Goal: Task Accomplishment & Management: Manage account settings

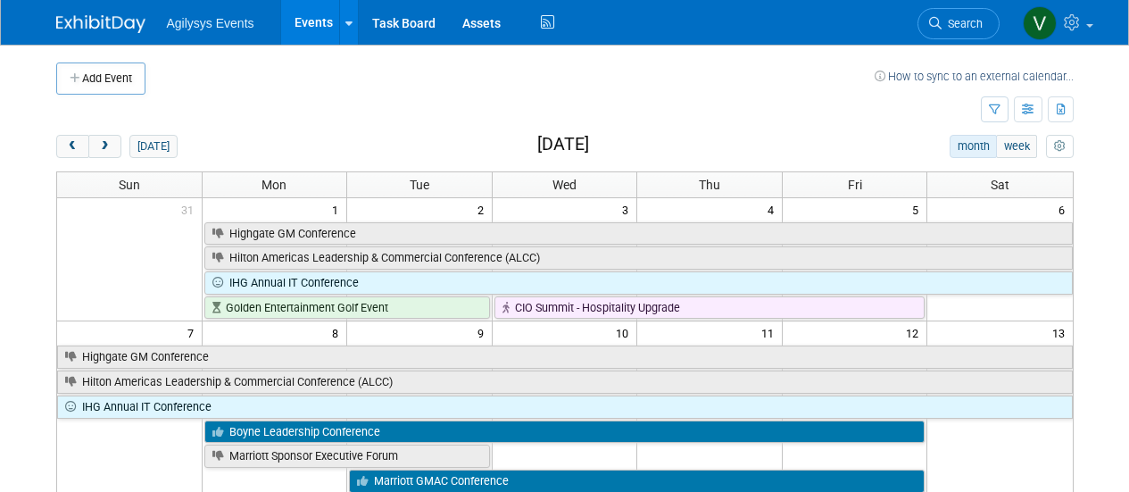
click at [103, 23] on img at bounding box center [100, 24] width 89 height 18
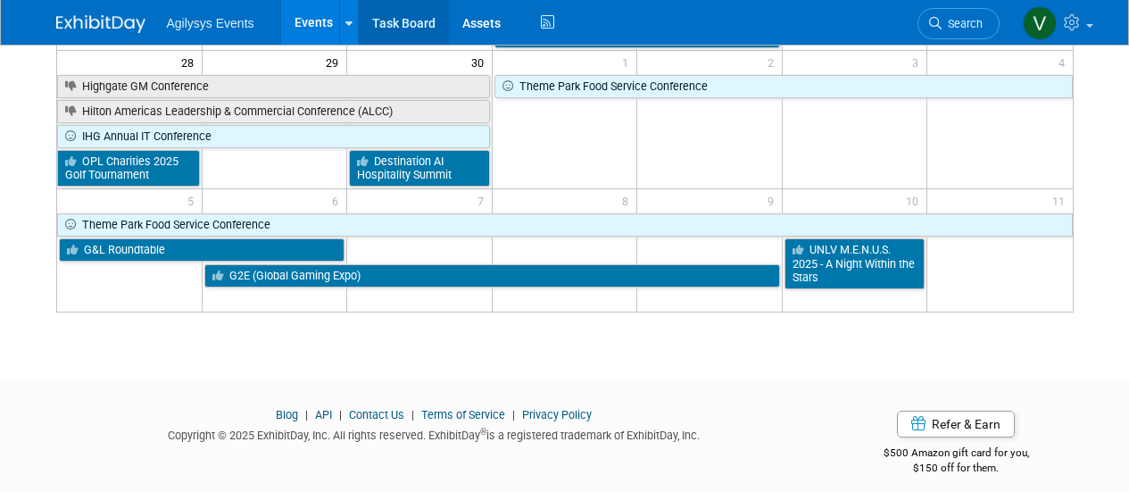
scroll to position [600, 0]
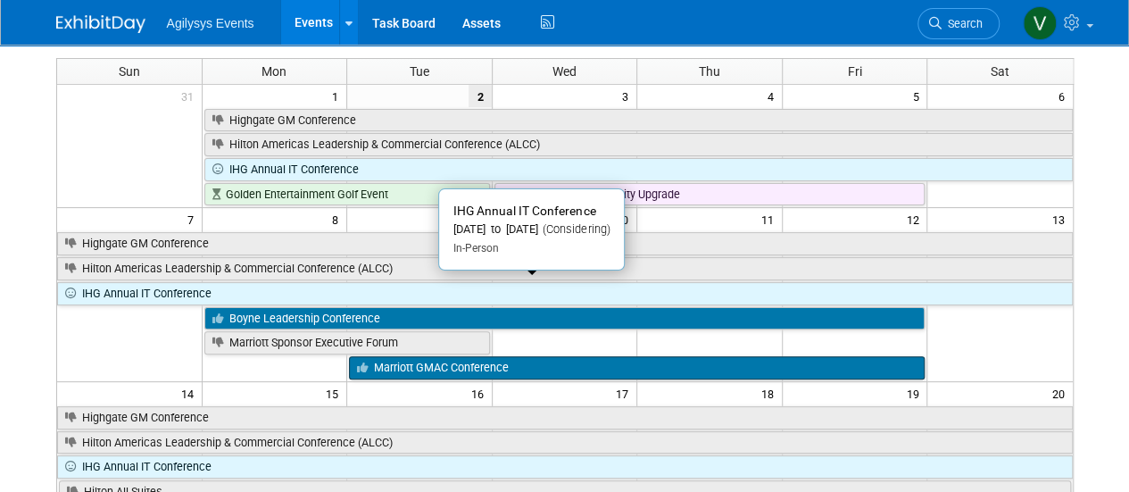
scroll to position [179, 0]
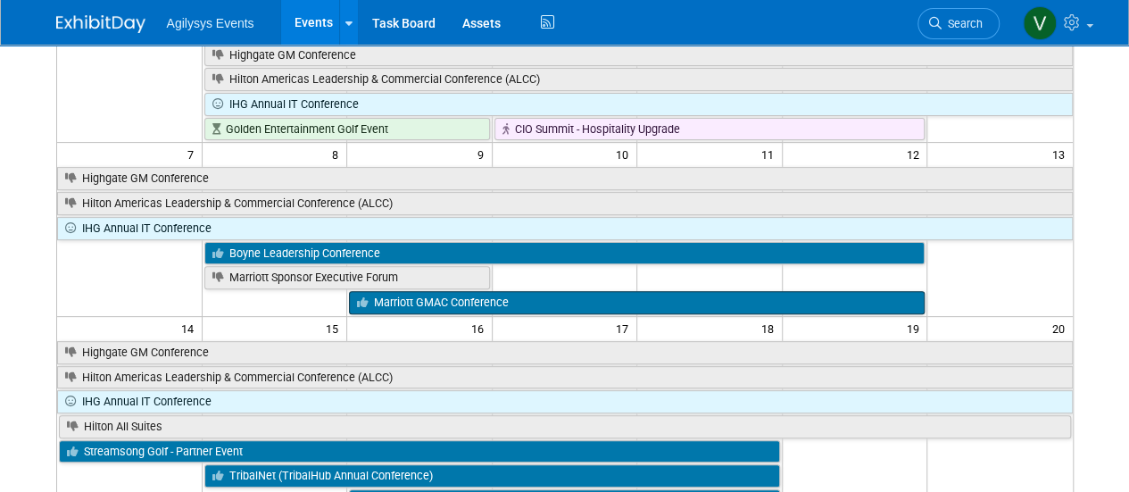
click at [474, 294] on link "Marriott GMAC Conference" at bounding box center [637, 302] width 576 height 23
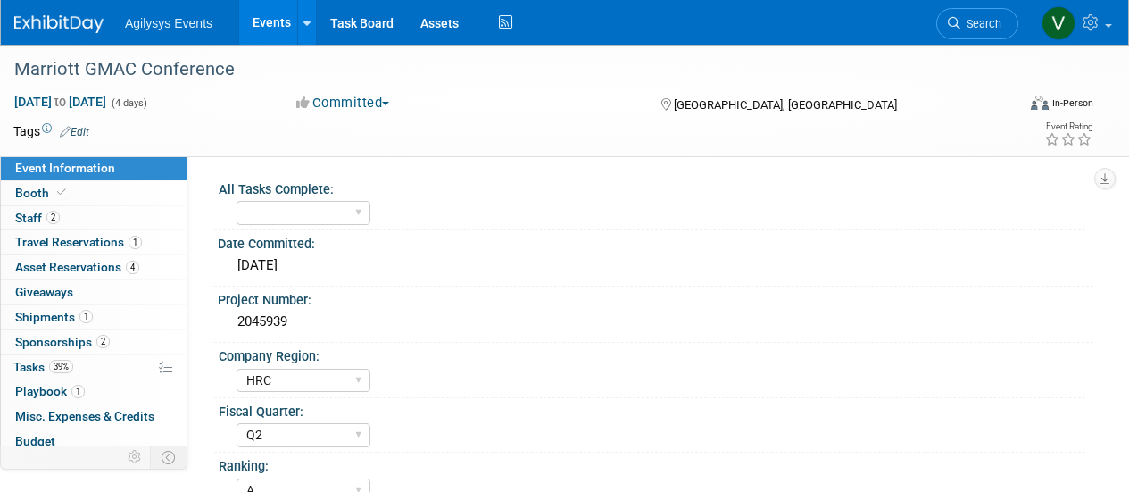
select select "HRC"
select select "Q2"
select select "A"
select select "Yes"
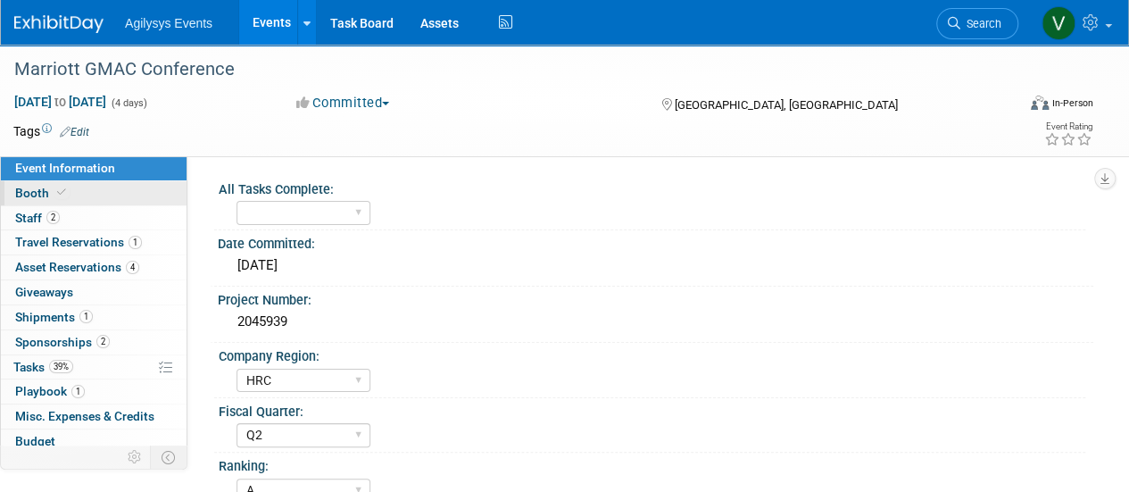
click at [29, 181] on link "Booth" at bounding box center [94, 193] width 186 height 24
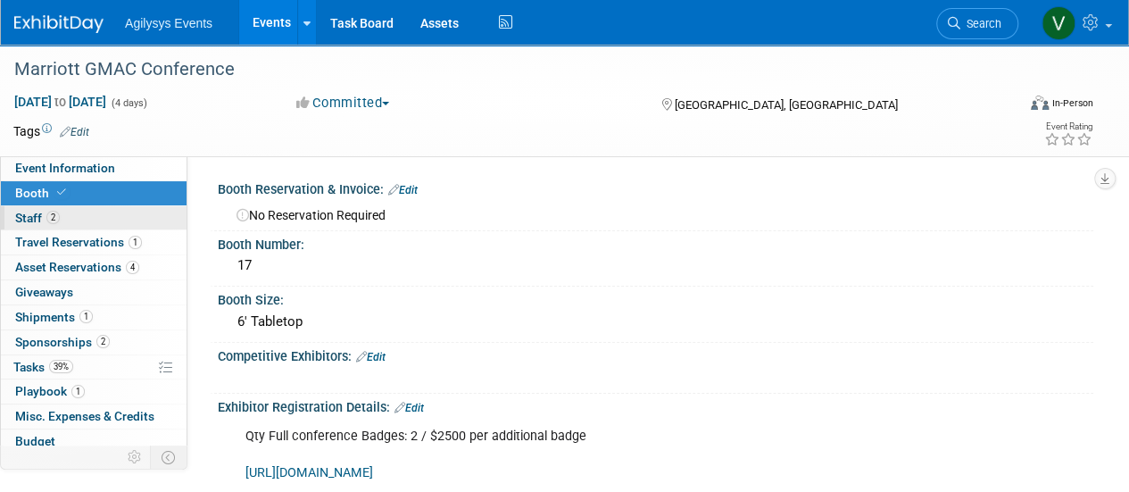
click at [24, 209] on link "2 Staff 2" at bounding box center [94, 218] width 186 height 24
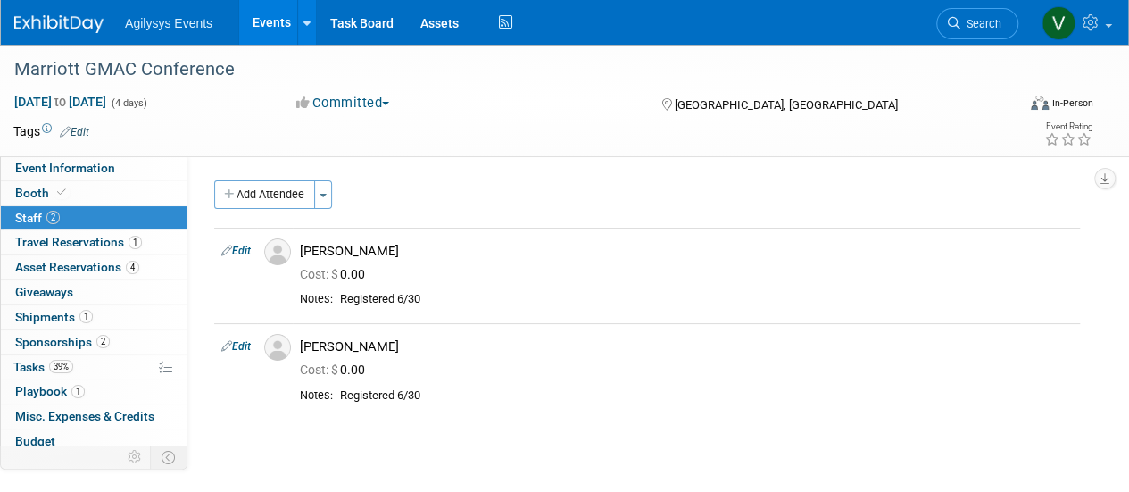
click at [79, 24] on img at bounding box center [58, 24] width 89 height 18
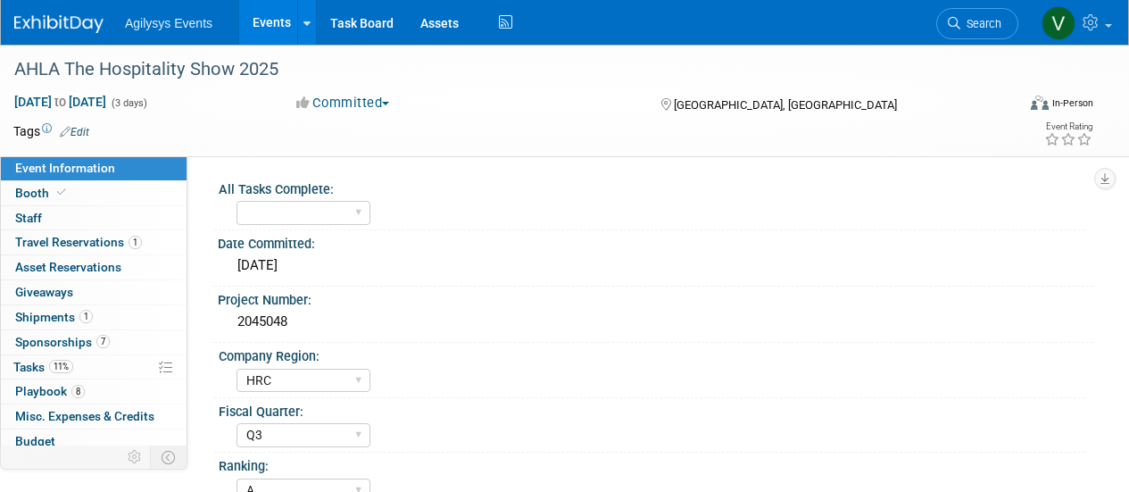
select select "HRC"
select select "Q3"
select select "A"
select select "Yes"
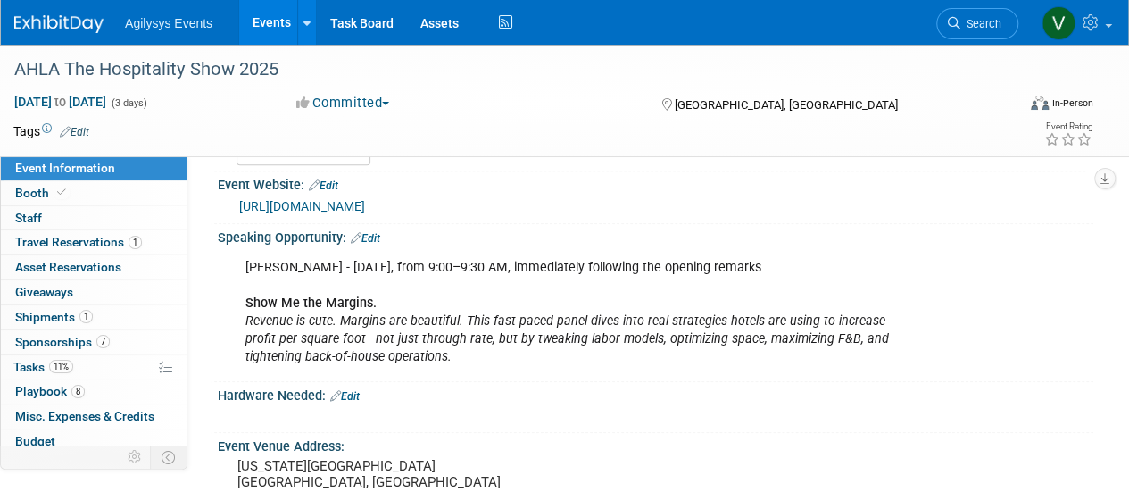
scroll to position [446, 0]
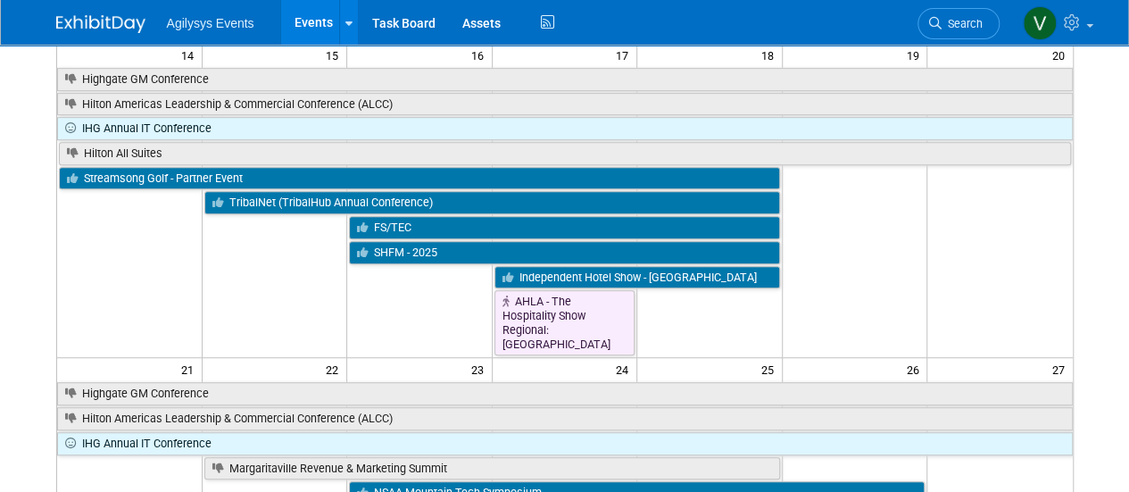
scroll to position [536, 0]
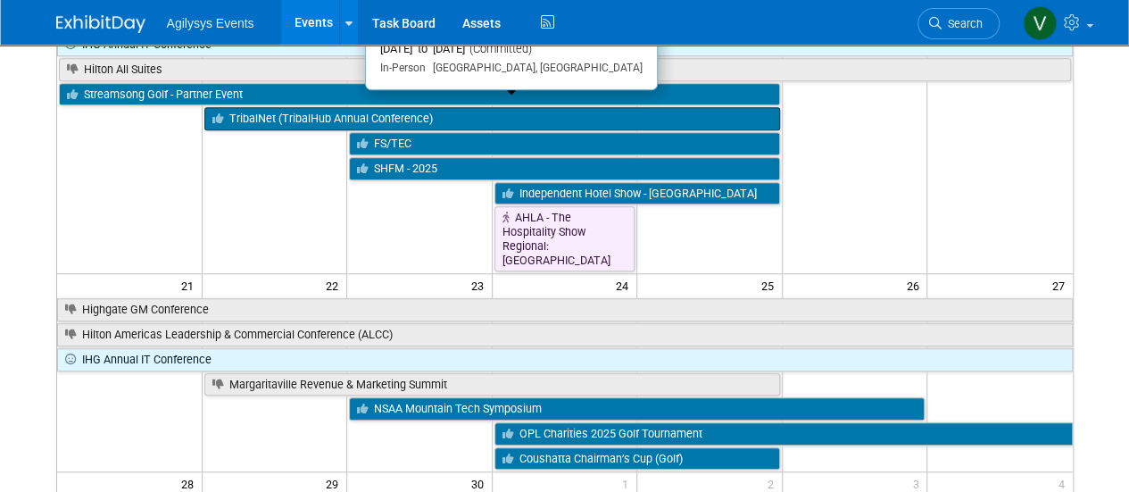
click at [302, 108] on link "TribalNet (TribalHub Annual Conference)" at bounding box center [492, 118] width 576 height 23
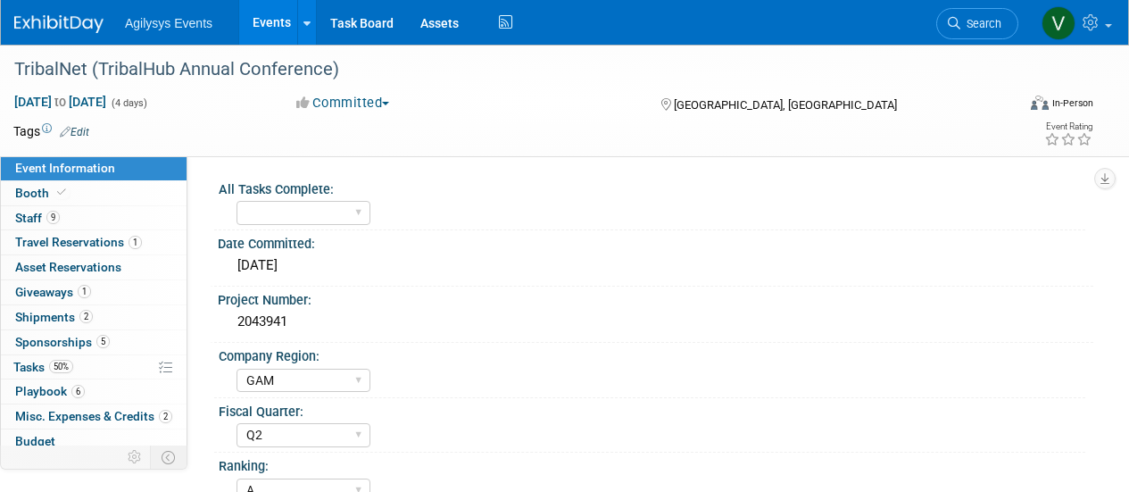
select select "GAM"
select select "Q2"
select select "A"
select select "Yes"
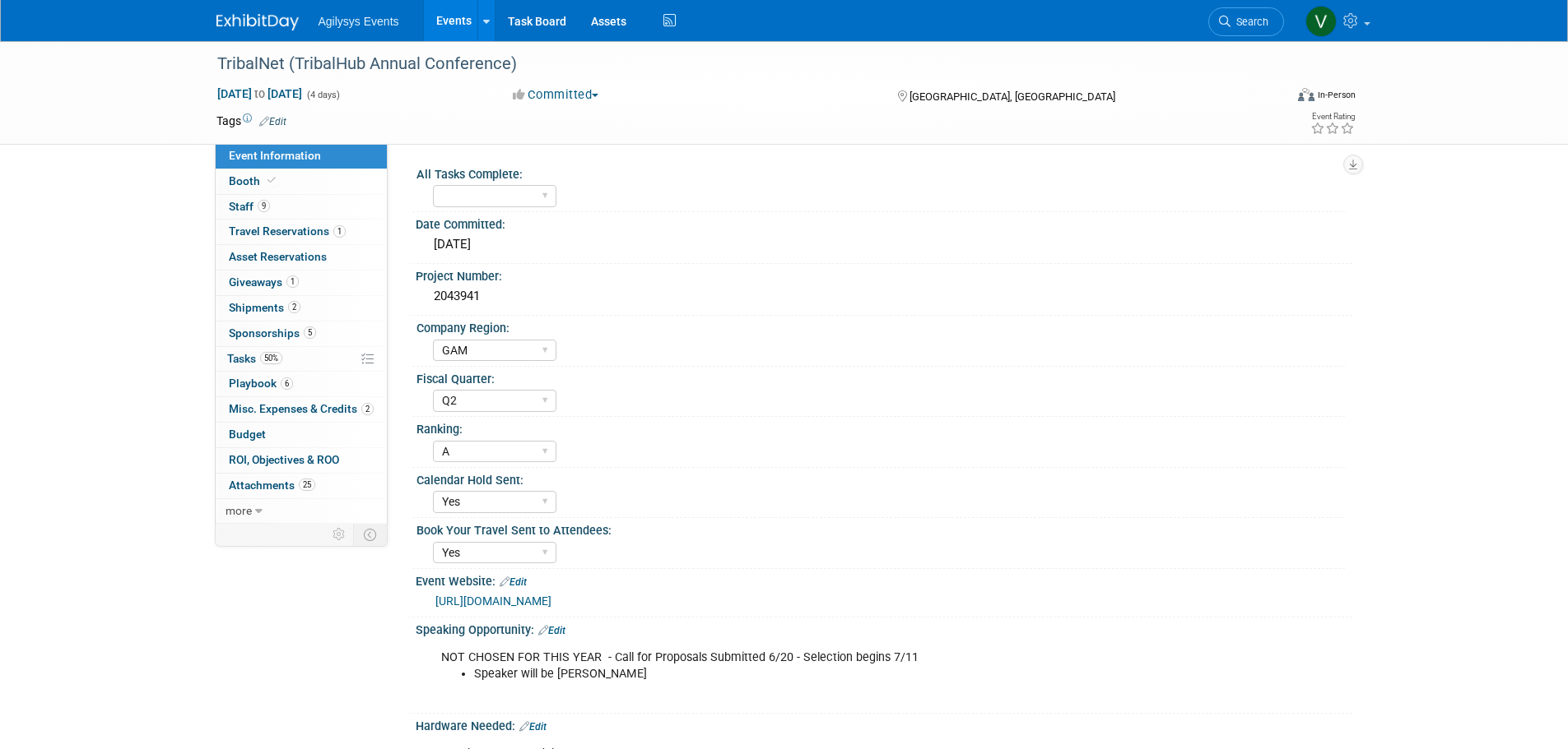
click at [93, 452] on div "TribalNet (TribalHub Annual Conference) Sep 15, 2025 to Sep 18, 2025 (4 days) S…" at bounding box center [784, 608] width 1568 height 1134
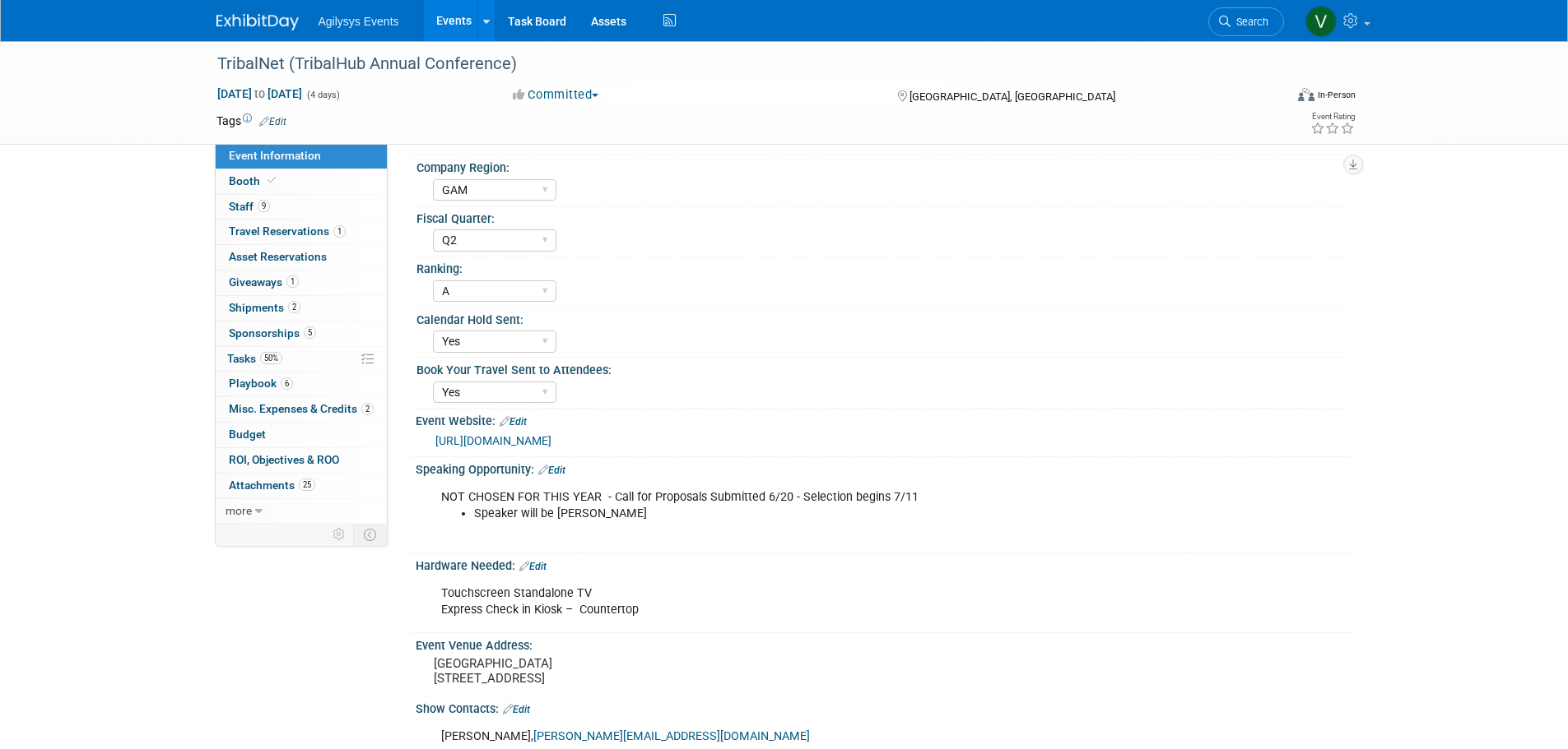
scroll to position [411, 0]
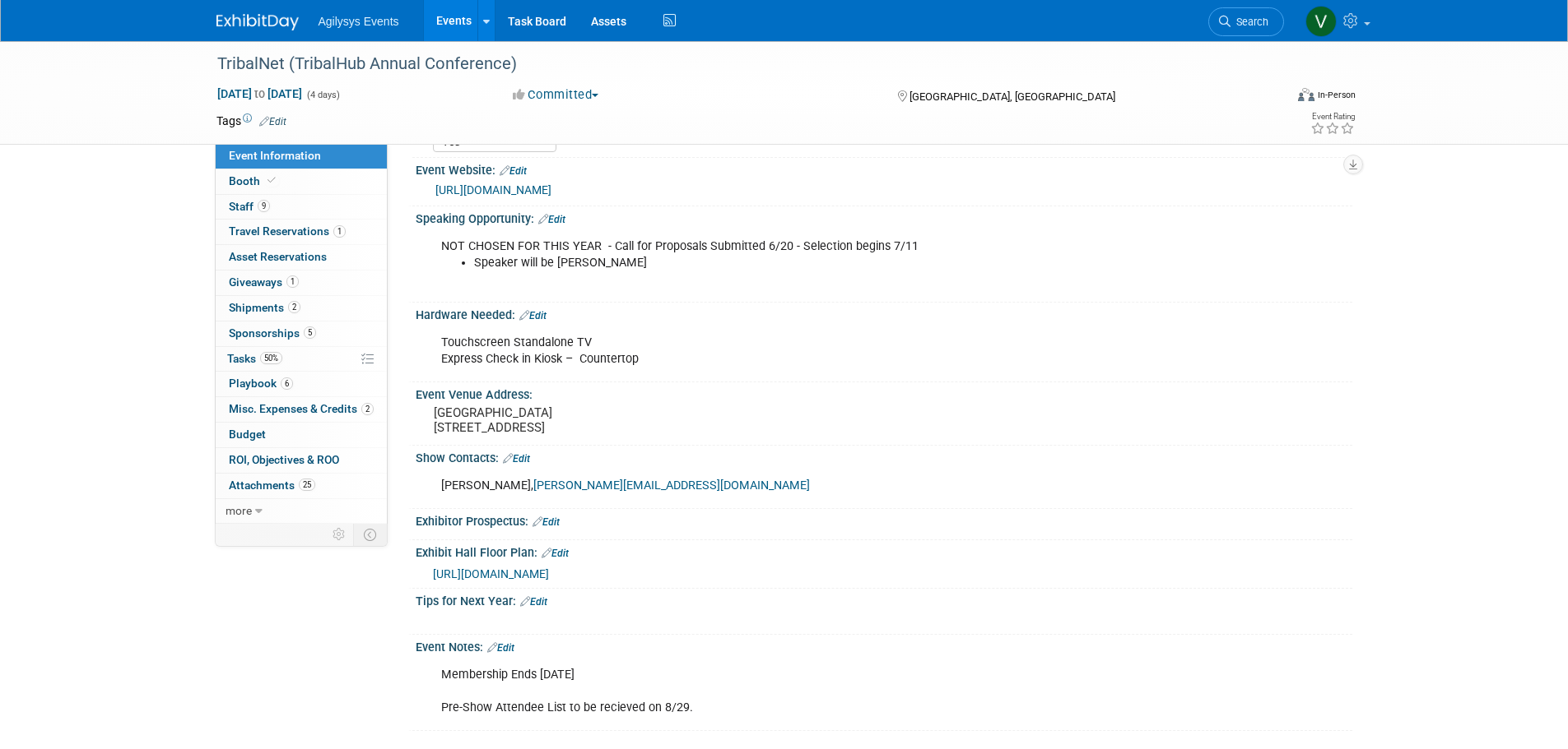
drag, startPoint x: 268, startPoint y: 310, endPoint x: 831, endPoint y: 457, distance: 581.9
click at [268, 310] on span "Shipments 2" at bounding box center [265, 308] width 72 height 13
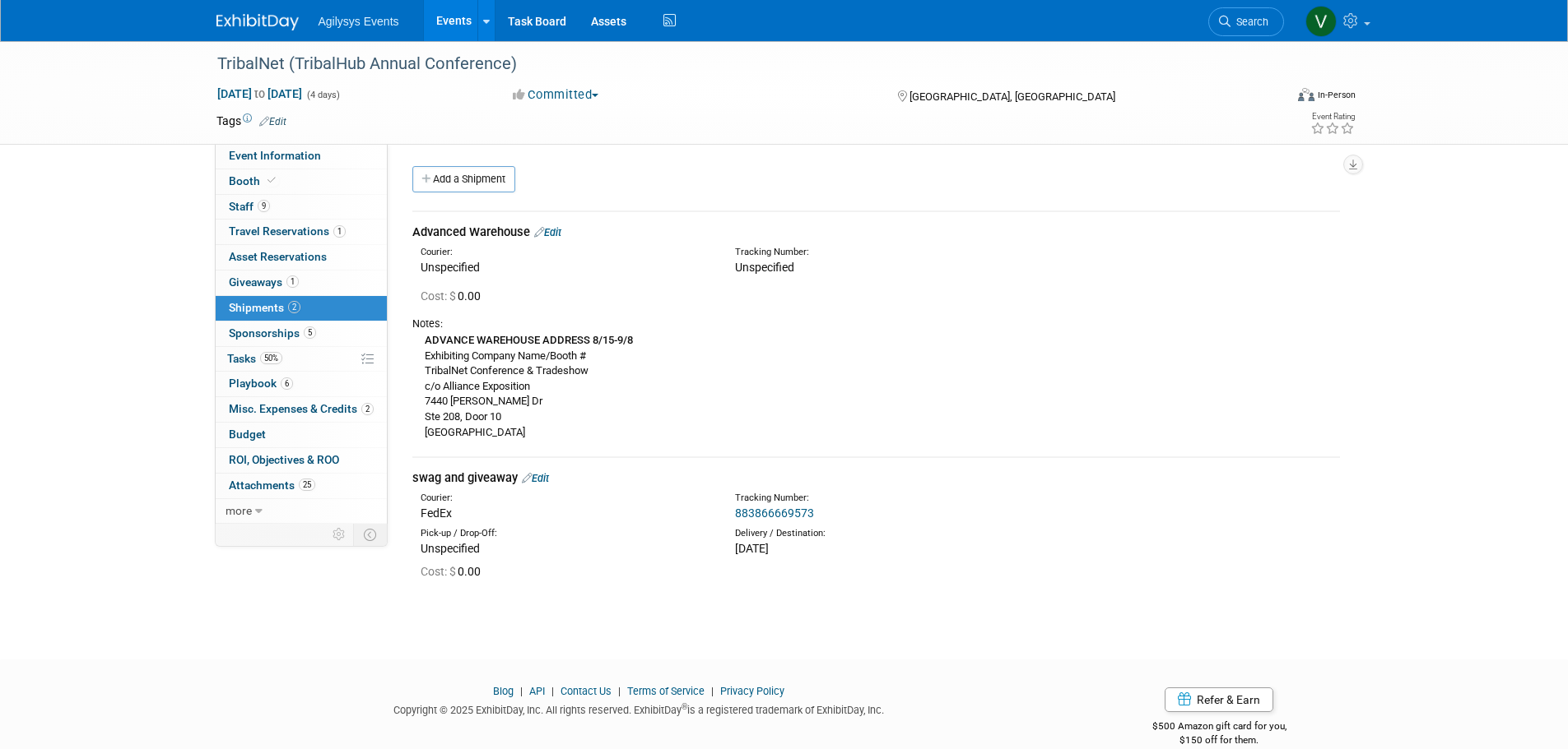
drag, startPoint x: 411, startPoint y: 339, endPoint x: 541, endPoint y: 440, distance: 164.6
click at [541, 440] on div "Notes: ADVANCE WAREHOUSE ADDRESS 8/15-9/8 Exhibiting Company Name/Booth # Triba…" at bounding box center [876, 377] width 927 height 136
copy div "ADVANCE WAREHOUSE ADDRESS 8/15-9/8 Exhibiting Company Name/Booth # TribalNet Co…"
click at [246, 185] on span "Booth" at bounding box center [253, 181] width 50 height 13
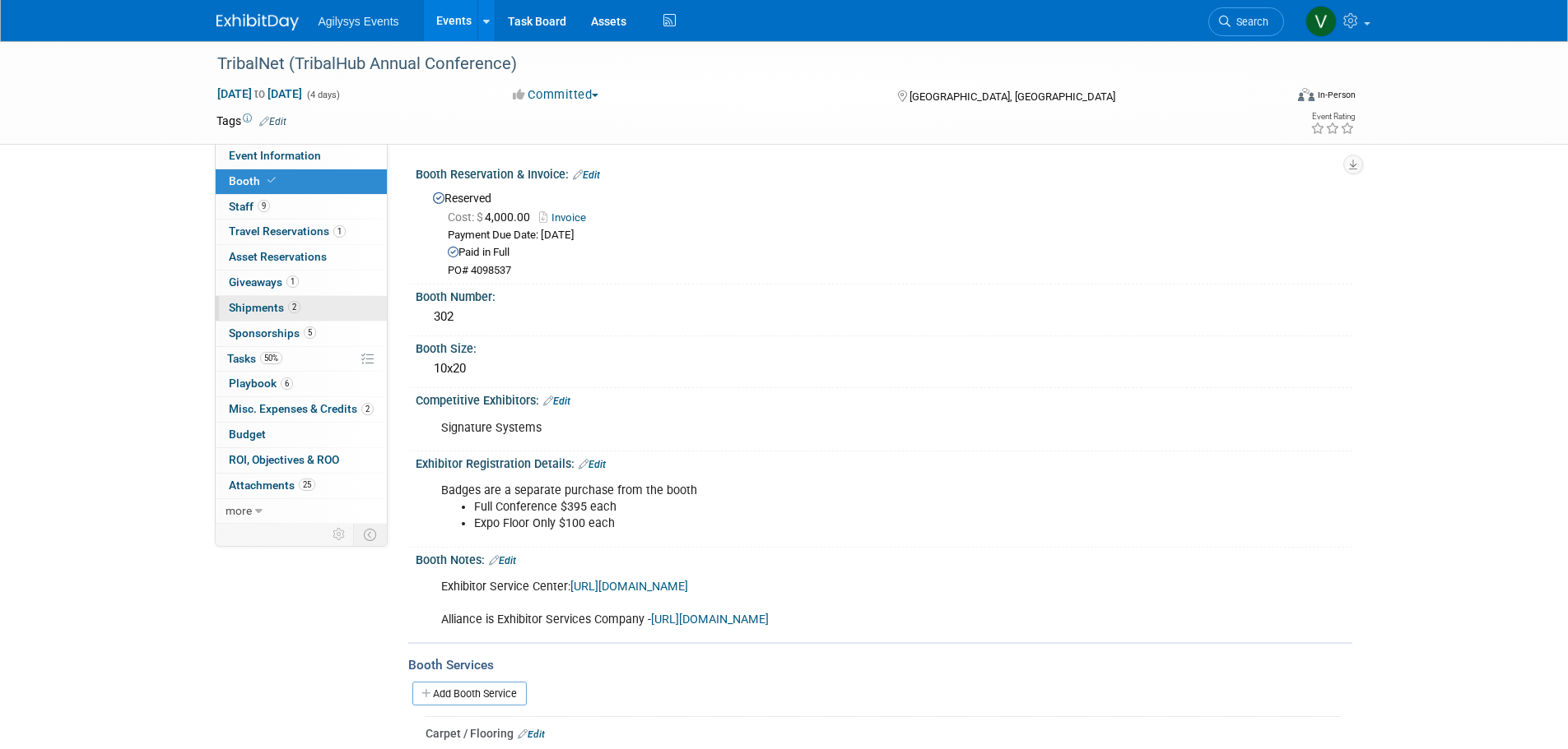
click at [262, 310] on span "Shipments 2" at bounding box center [265, 308] width 72 height 13
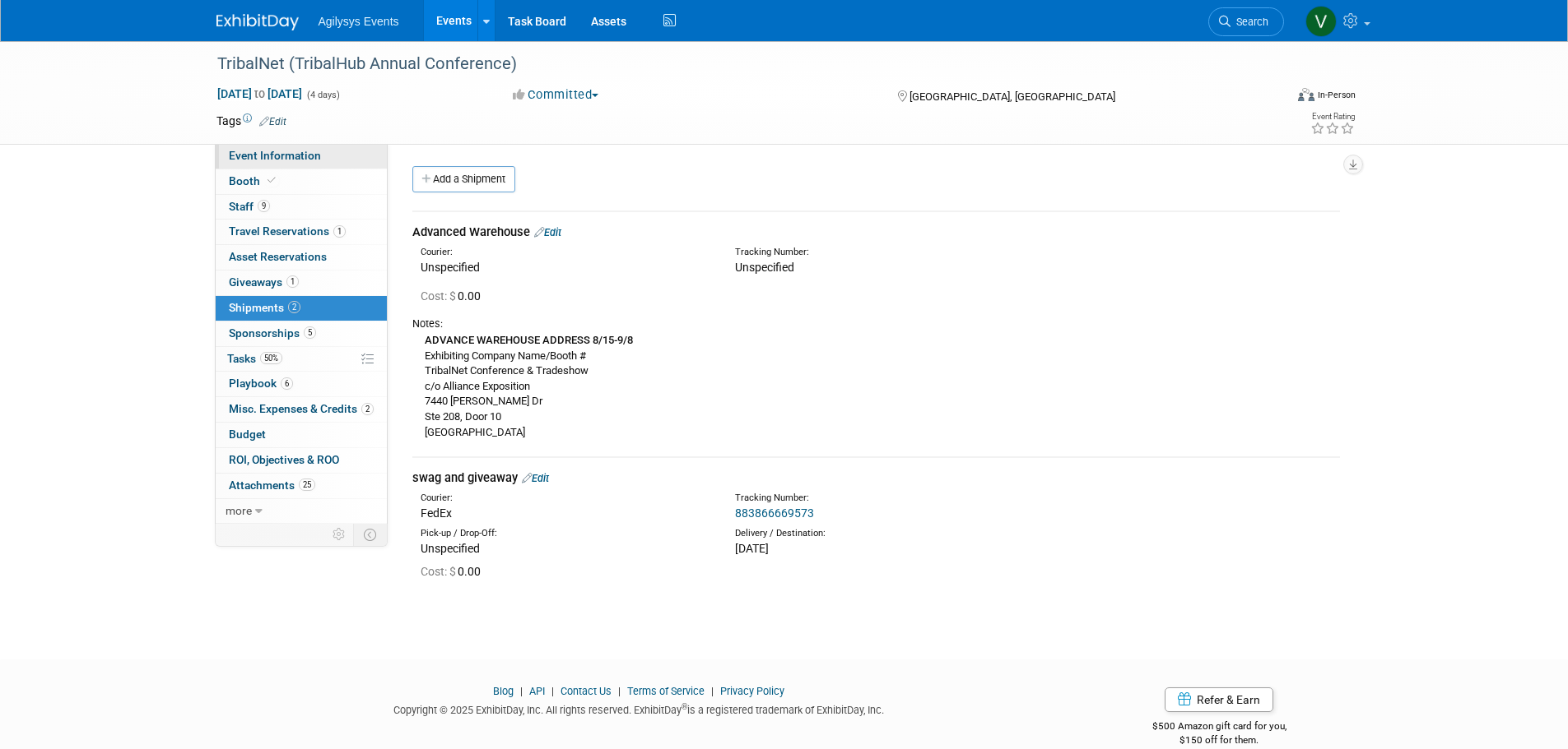
click at [277, 155] on span "Event Information" at bounding box center [275, 156] width 92 height 13
select select "GAM"
select select "Q2"
select select "A"
select select "Yes"
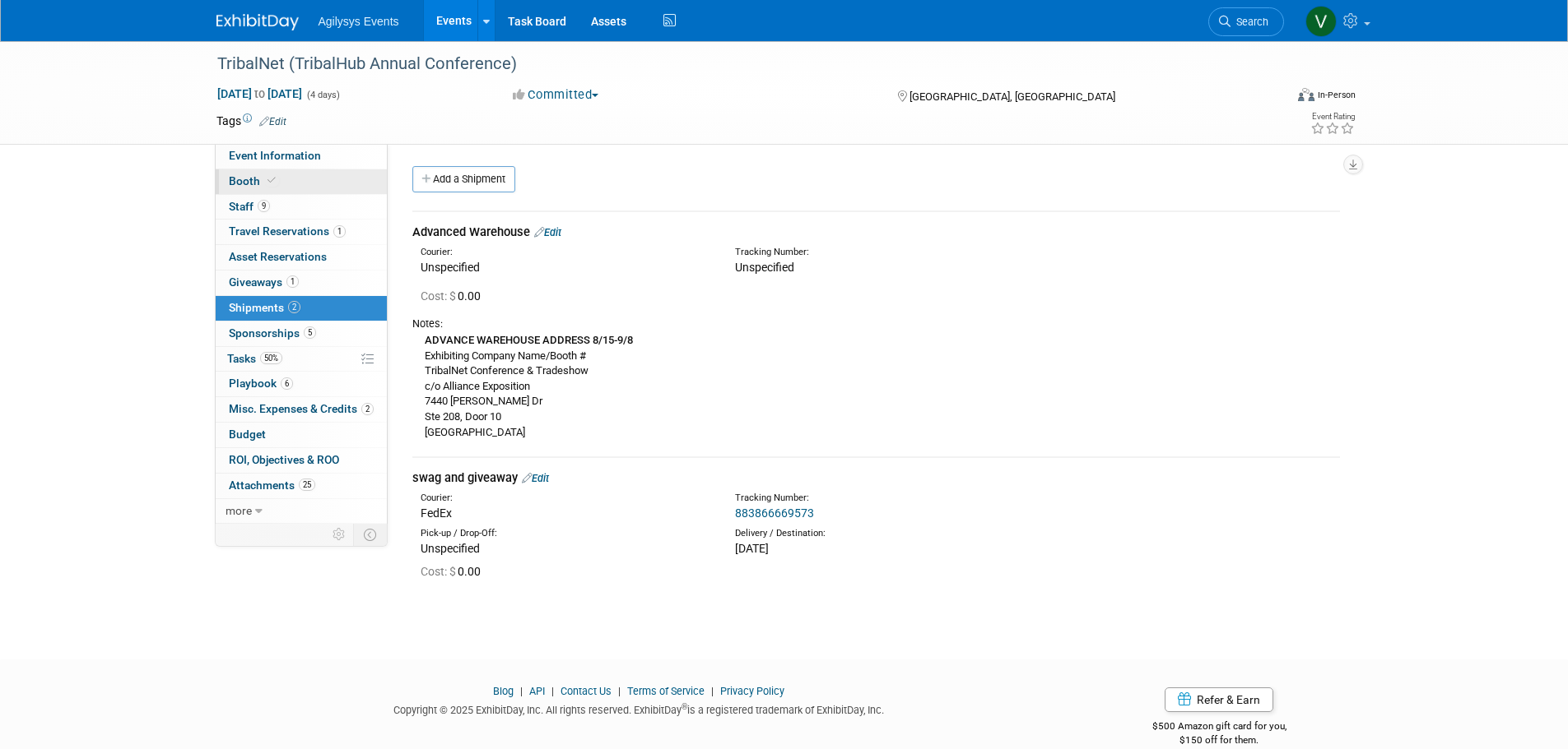
select select "Yes"
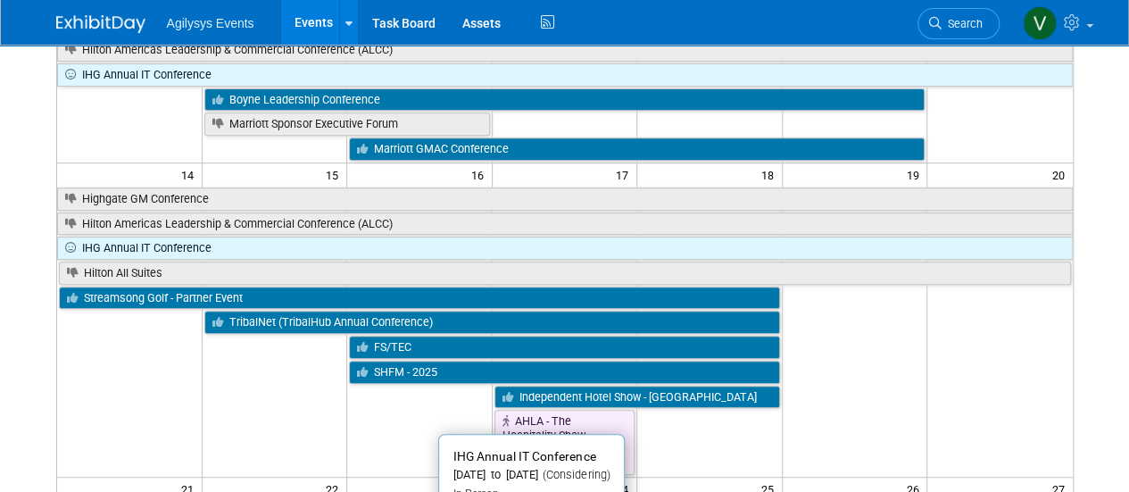
scroll to position [43, 0]
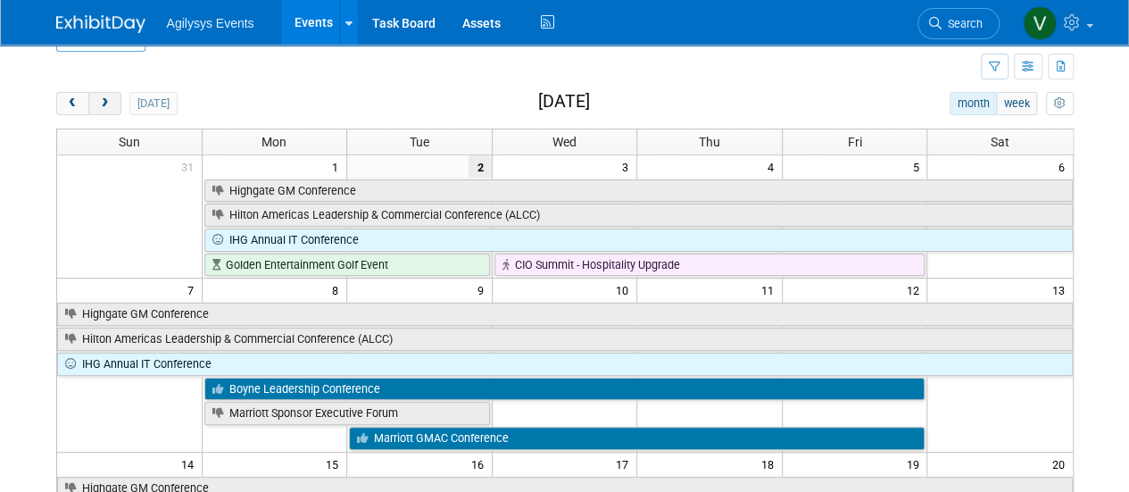
click at [104, 102] on span "next" at bounding box center [104, 104] width 13 height 12
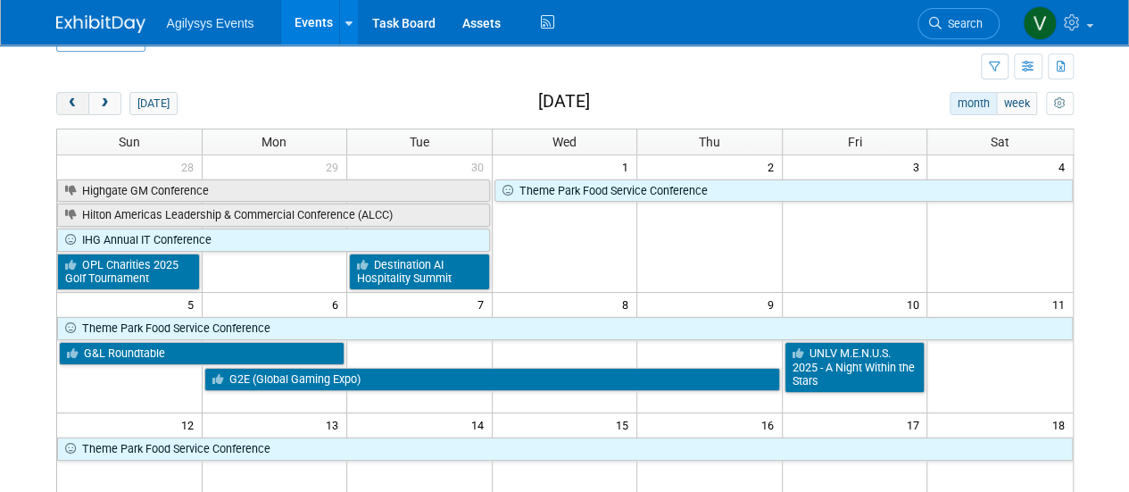
click at [76, 103] on span "prev" at bounding box center [72, 104] width 13 height 12
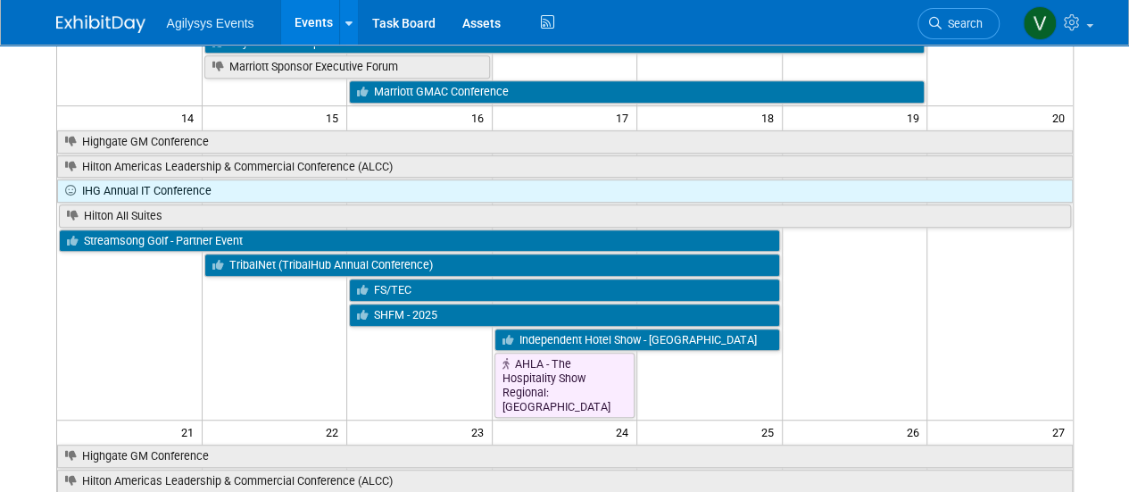
scroll to position [400, 0]
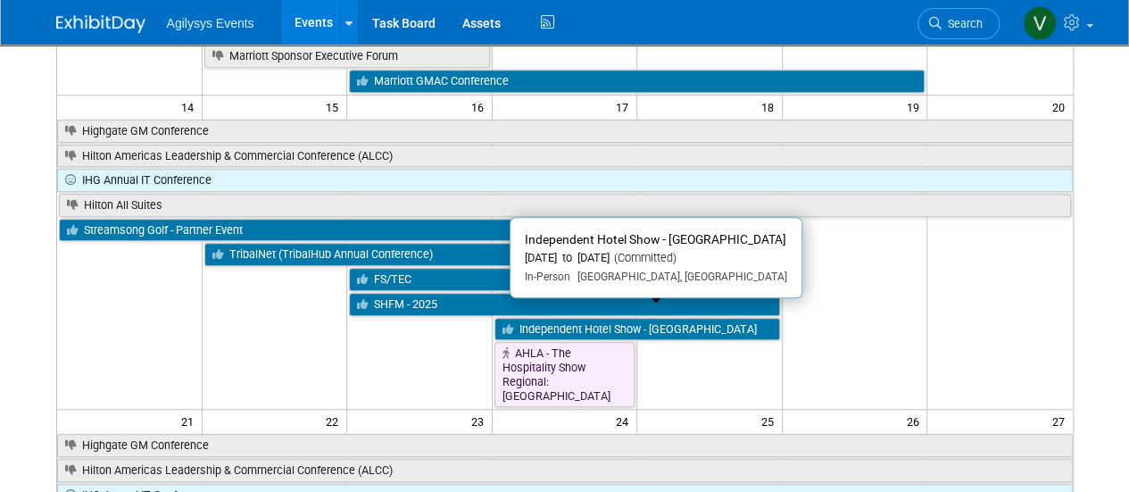
click at [569, 318] on link "Independent Hotel Show - [GEOGRAPHIC_DATA]" at bounding box center [638, 329] width 286 height 23
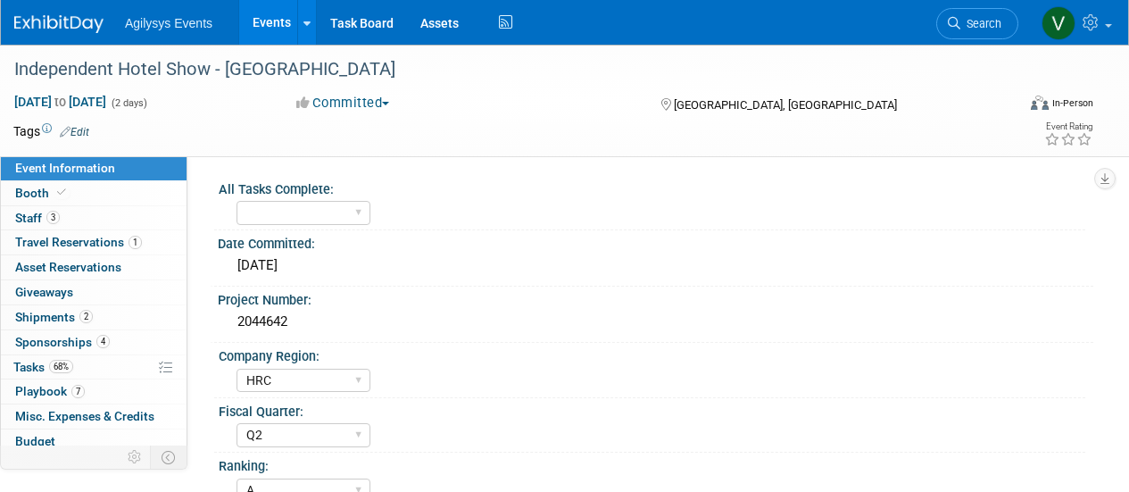
select select "HRC"
select select "Q2"
select select "A"
select select "Yes"
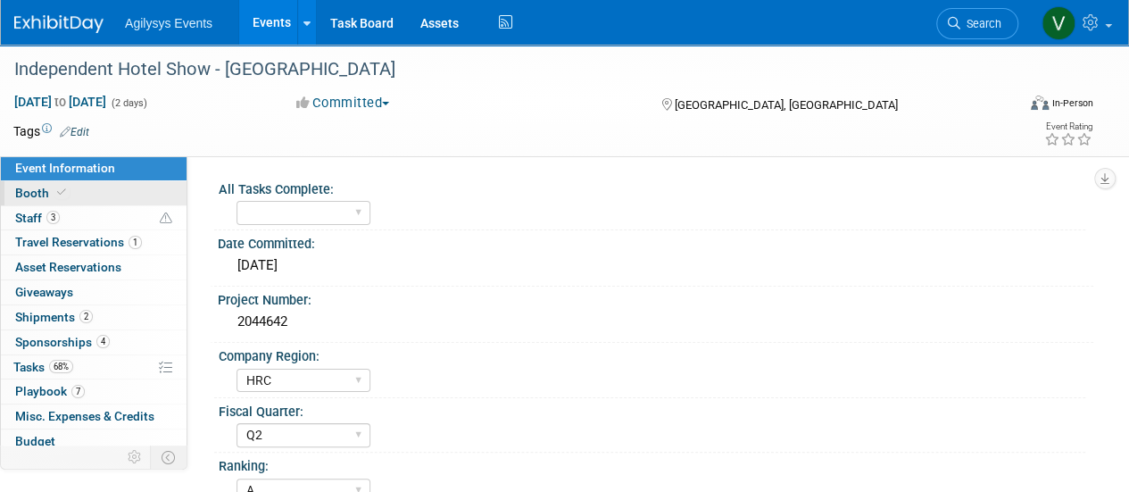
click at [46, 194] on span "Booth" at bounding box center [42, 193] width 54 height 14
